Goal: Find specific page/section: Find specific page/section

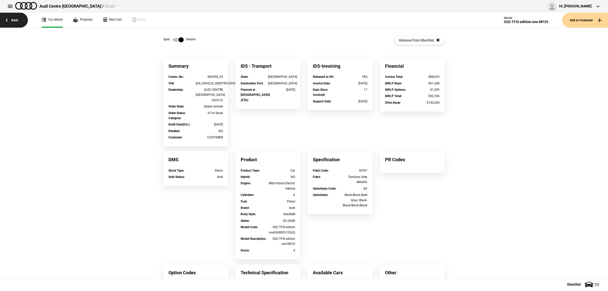
click at [6, 14] on link "Back" at bounding box center [14, 20] width 28 height 15
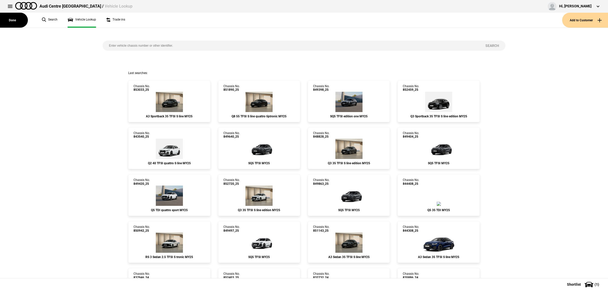
click at [194, 48] on input "search" at bounding box center [291, 46] width 376 height 10
paste input "[US_VEHICLE_IDENTIFICATION_NUMBER]"
type input "[US_VEHICLE_IDENTIFICATION_NUMBER]"
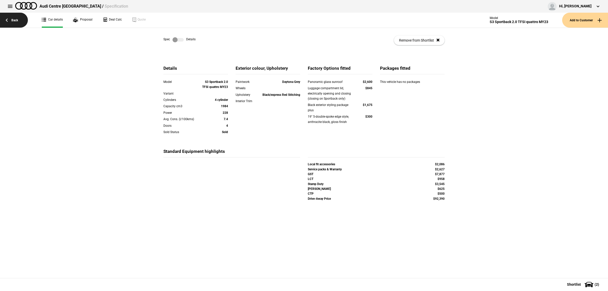
click at [2, 18] on link "Back" at bounding box center [14, 20] width 28 height 15
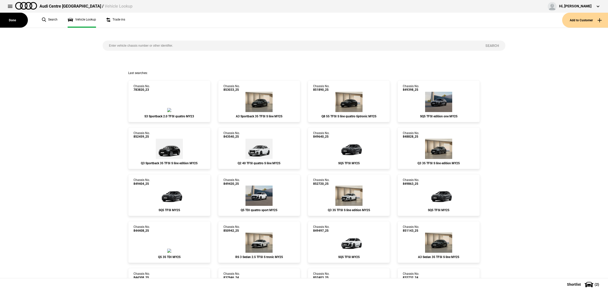
click at [162, 43] on input "search" at bounding box center [291, 46] width 376 height 10
paste input "847579"
type input "847579"
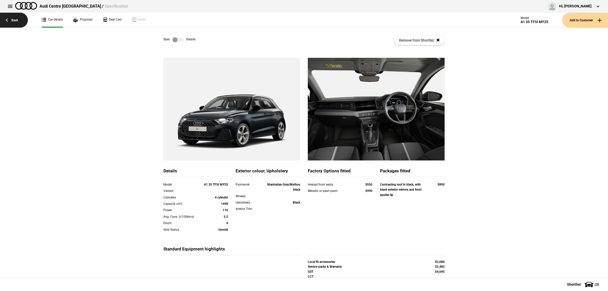
click at [12, 20] on link "Back" at bounding box center [14, 20] width 28 height 15
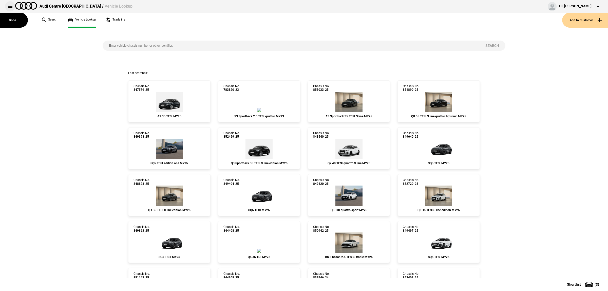
click at [7, 8] on button at bounding box center [10, 6] width 10 height 10
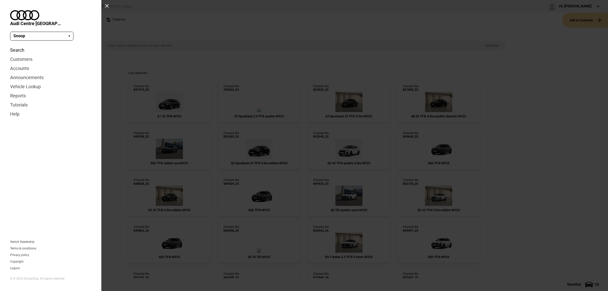
click at [20, 46] on link "Search" at bounding box center [50, 50] width 81 height 9
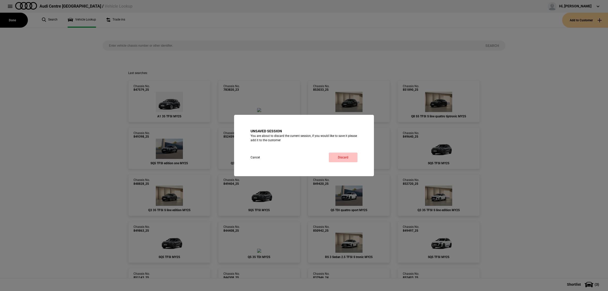
click at [345, 157] on link "Discard" at bounding box center [343, 157] width 29 height 10
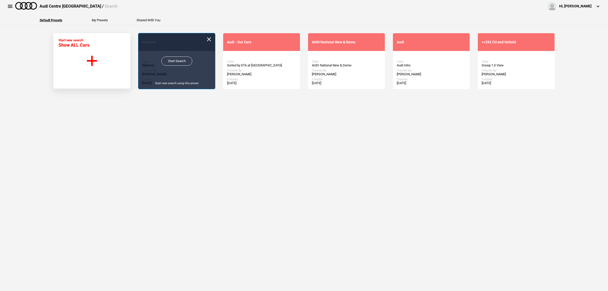
click at [170, 62] on link "Start Search" at bounding box center [176, 60] width 31 height 9
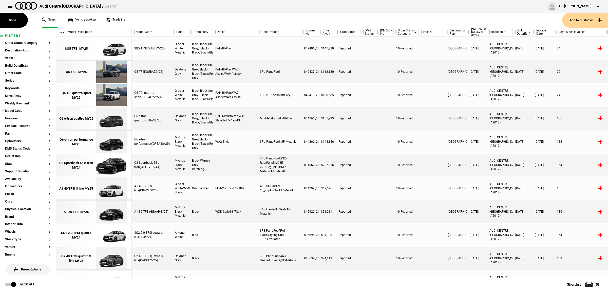
click at [23, 109] on button "Model Code" at bounding box center [28, 111] width 46 height 4
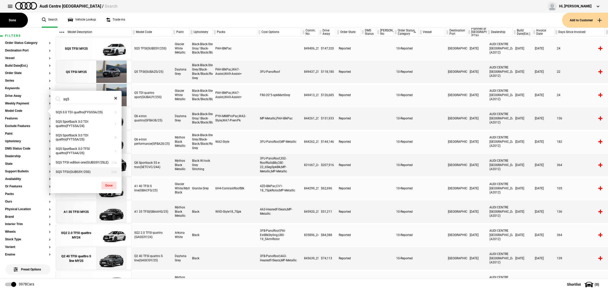
type input "sq5"
click at [91, 169] on button "SQ5 TFSI(GUBS5Y/25S)" at bounding box center [86, 171] width 71 height 9
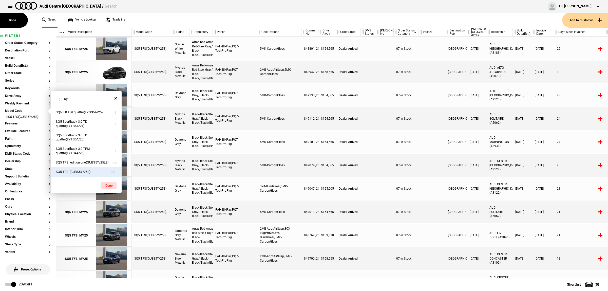
scroll to position [95, 0]
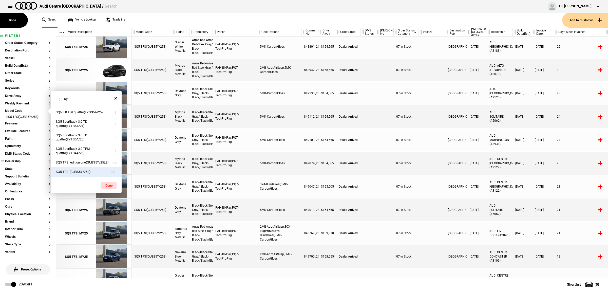
click at [16, 162] on button "Dealership" at bounding box center [28, 162] width 46 height 4
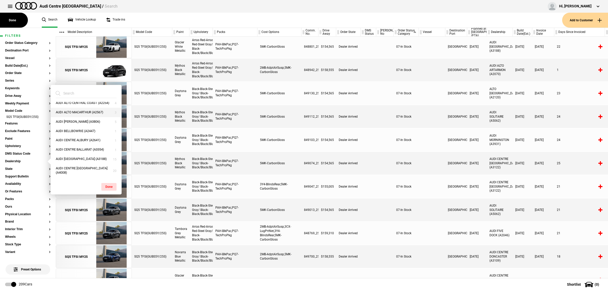
scroll to position [63, 0]
click at [80, 92] on input "search" at bounding box center [83, 93] width 55 height 9
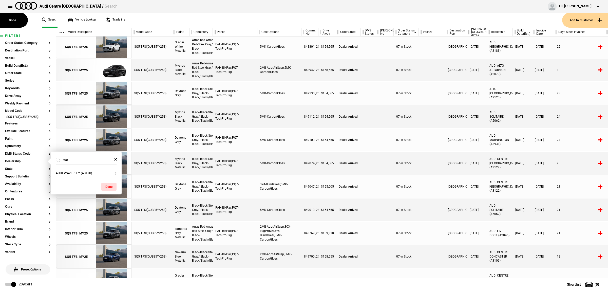
type input "wa"
click at [117, 159] on span at bounding box center [115, 159] width 10 height 6
